Goal: Find specific page/section: Find specific page/section

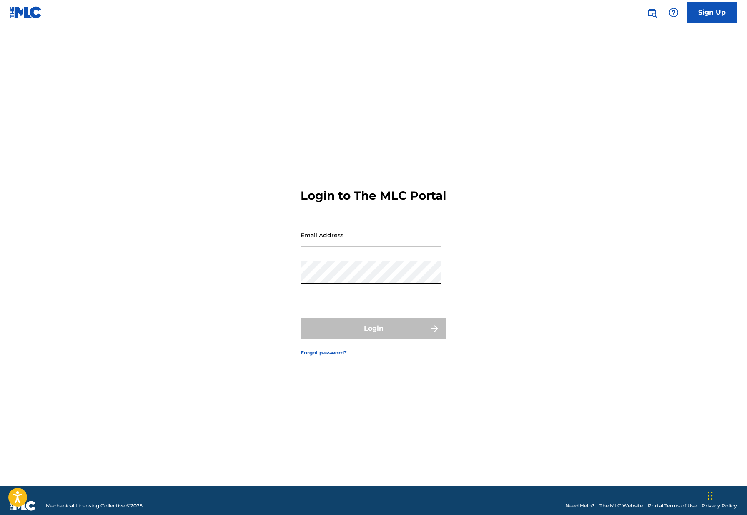
type input "[PERSON_NAME][EMAIL_ADDRESS][DOMAIN_NAME]"
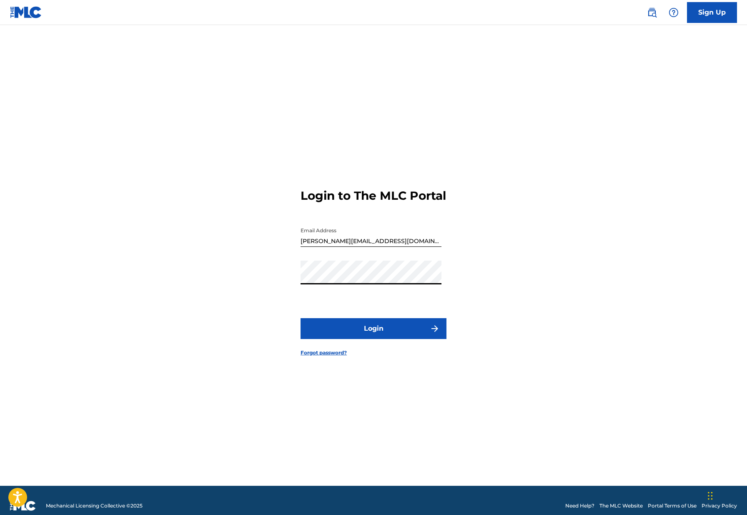
click at [382, 337] on button "Login" at bounding box center [374, 328] width 146 height 21
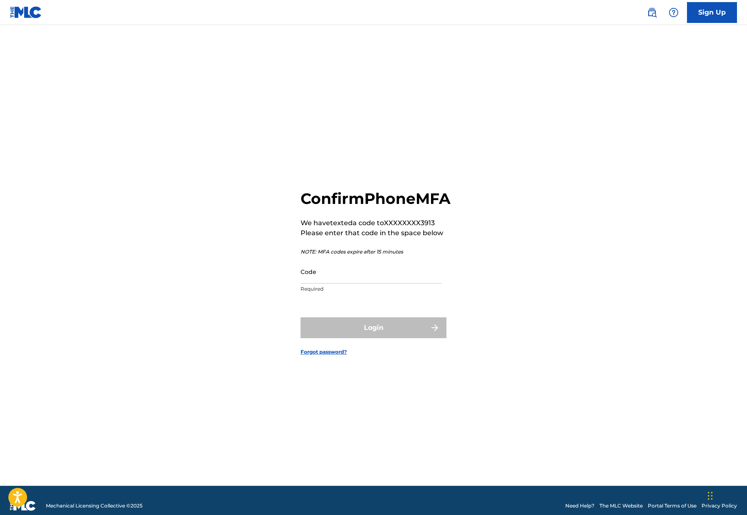
scroll to position [1, 0]
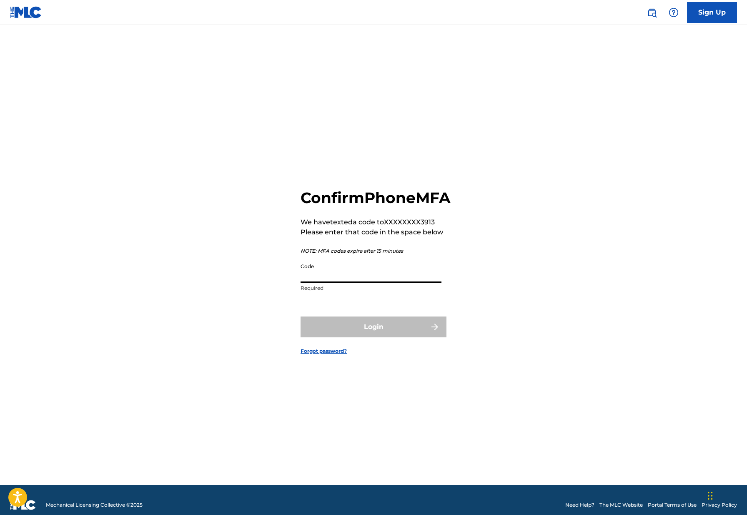
click at [386, 277] on input "Code" at bounding box center [371, 271] width 141 height 24
paste input "443198"
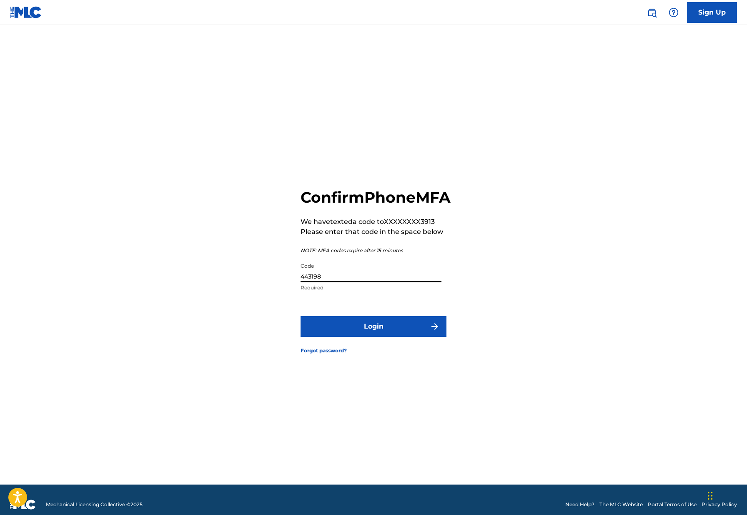
type input "443198"
click at [384, 337] on button "Login" at bounding box center [374, 326] width 146 height 21
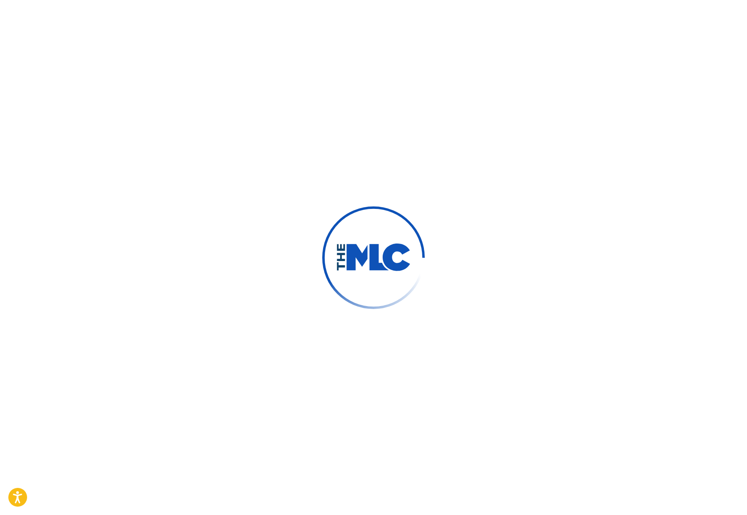
scroll to position [0, 0]
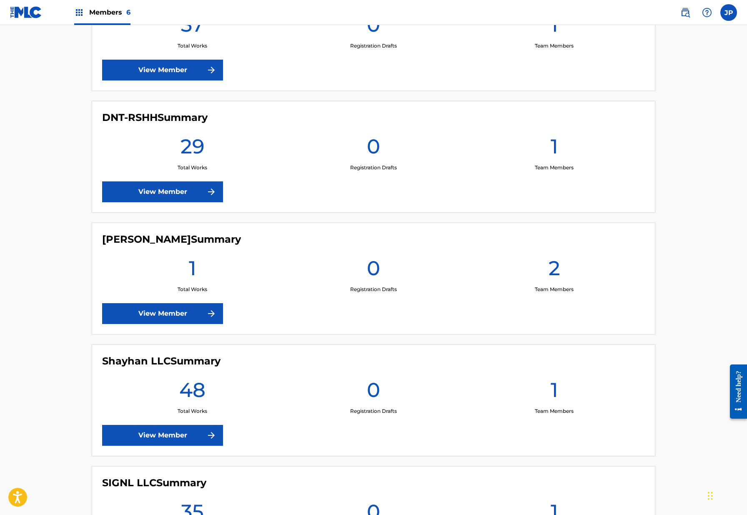
scroll to position [421, 0]
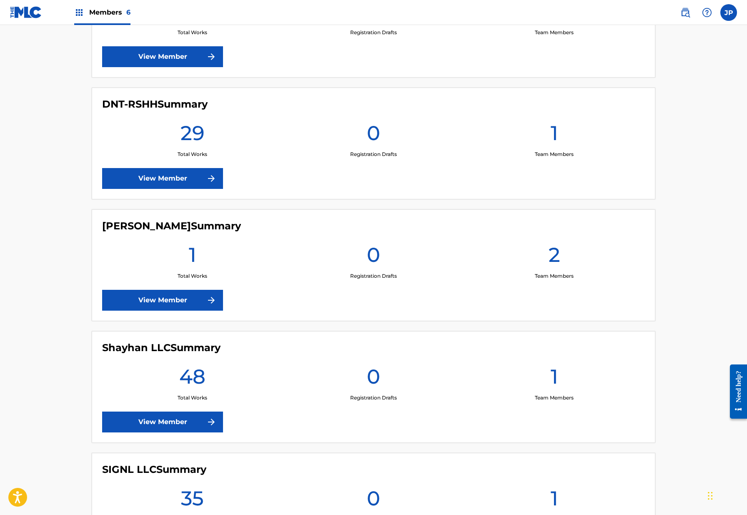
click at [183, 179] on link "View Member" at bounding box center [162, 178] width 121 height 21
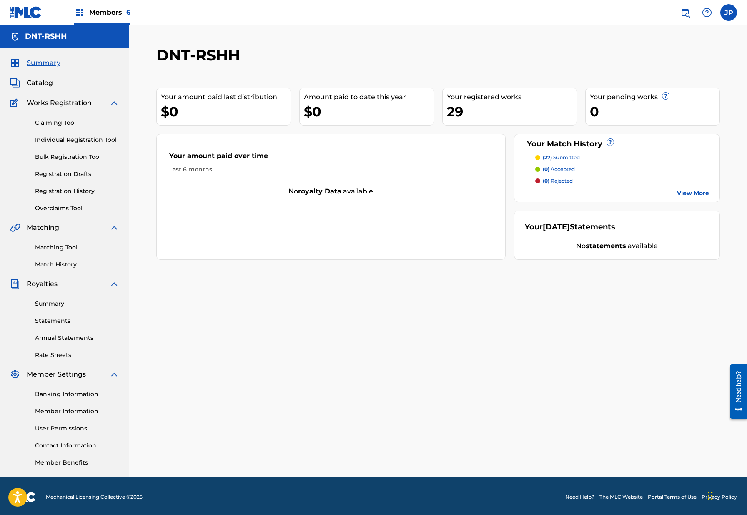
click at [104, 16] on span "Members 6" at bounding box center [109, 13] width 41 height 10
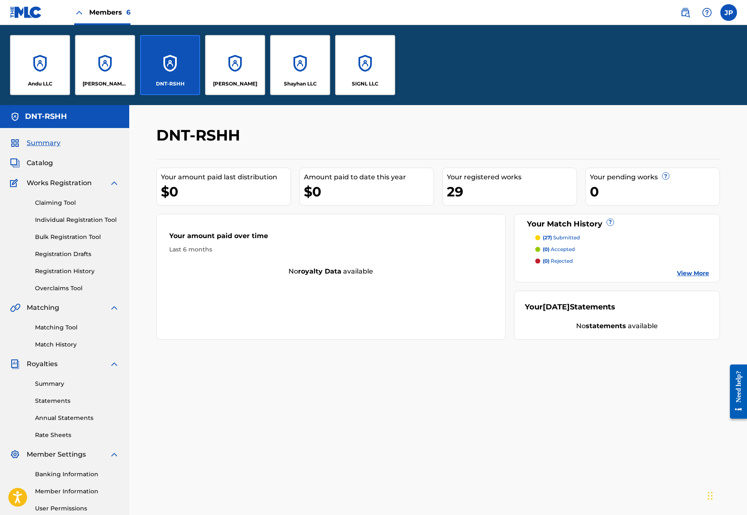
click at [357, 63] on div "SIGNL LLC" at bounding box center [365, 65] width 60 height 60
